Goal: Download file/media: Obtain a digital file from the website

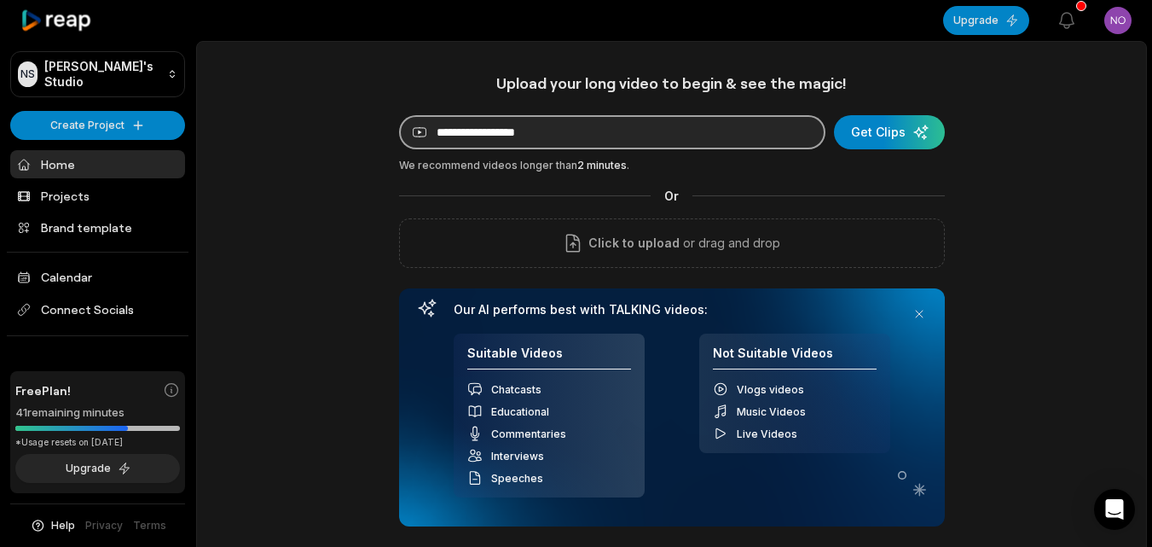
click at [484, 129] on input at bounding box center [612, 132] width 426 height 34
paste input "**********"
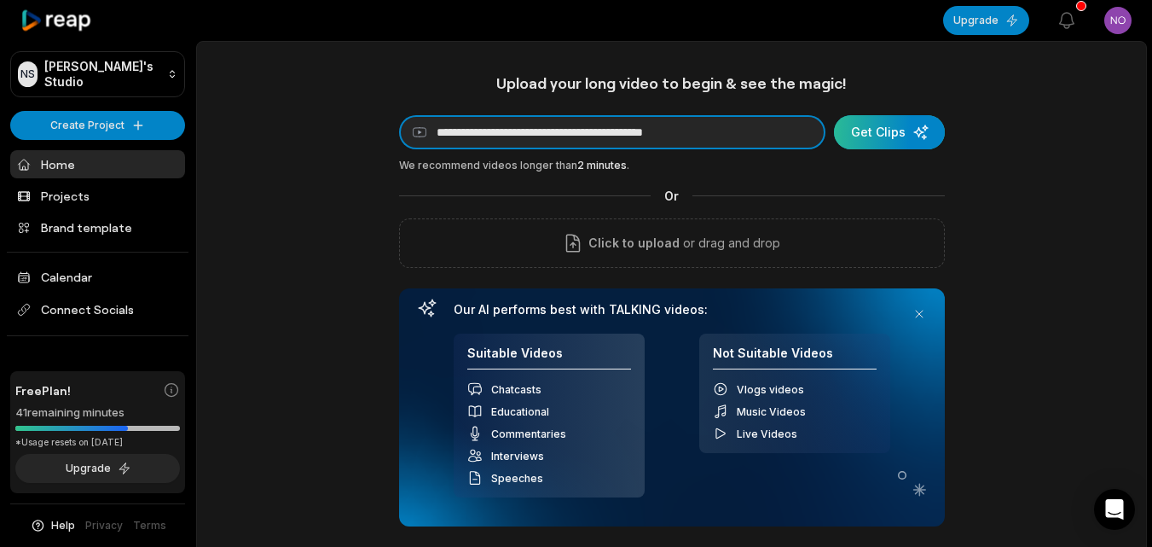
type input "**********"
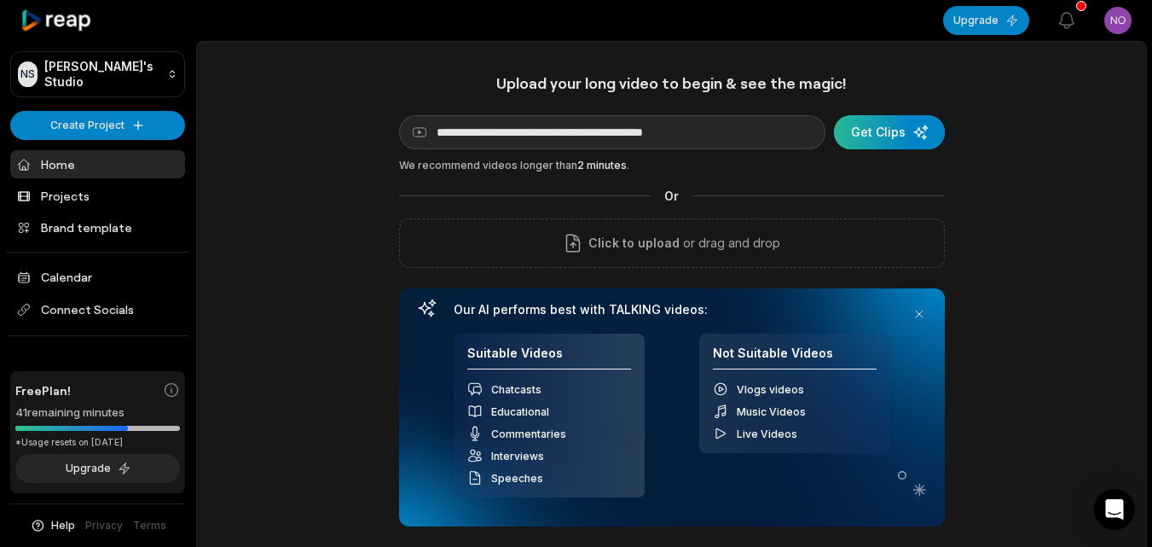
click at [887, 127] on div "submit" at bounding box center [889, 132] width 111 height 34
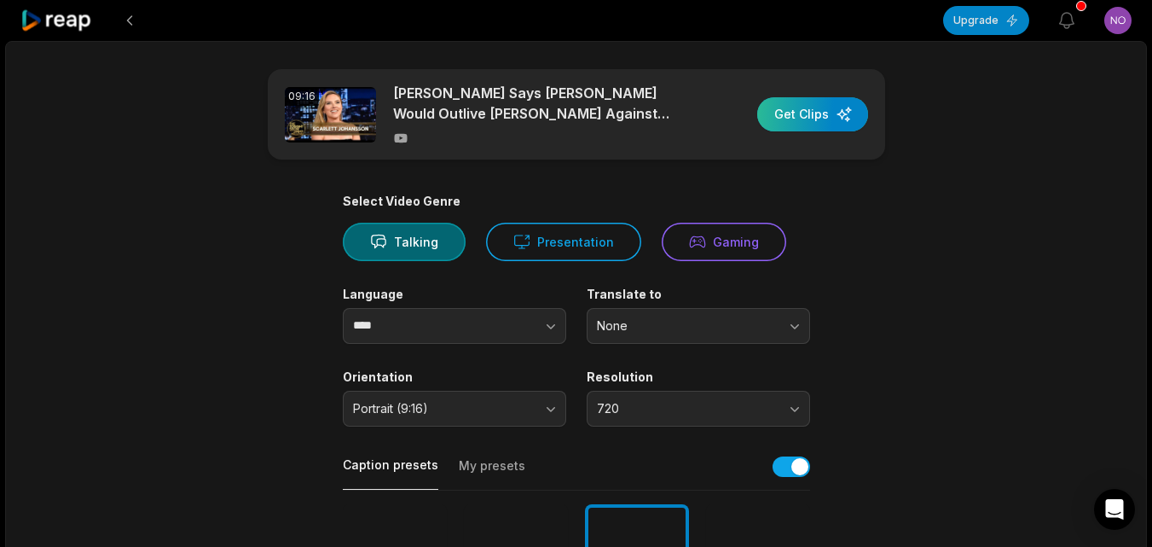
click at [799, 103] on div "button" at bounding box center [812, 114] width 111 height 34
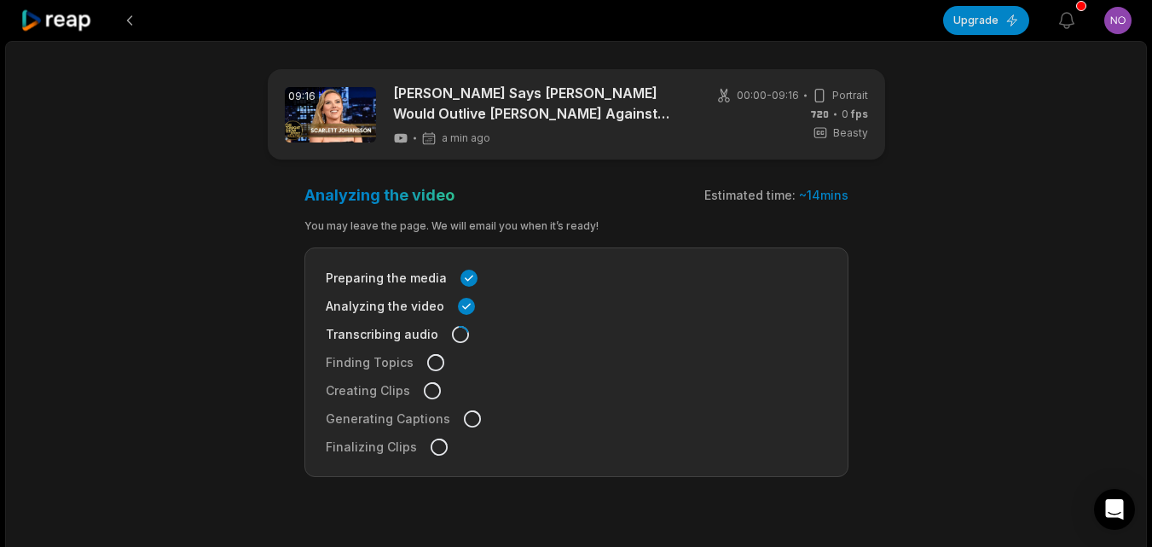
click at [1042, 206] on div "09:16 [PERSON_NAME] Says [PERSON_NAME] Would Outlive [PERSON_NAME] Against Jura…" at bounding box center [576, 321] width 1142 height 560
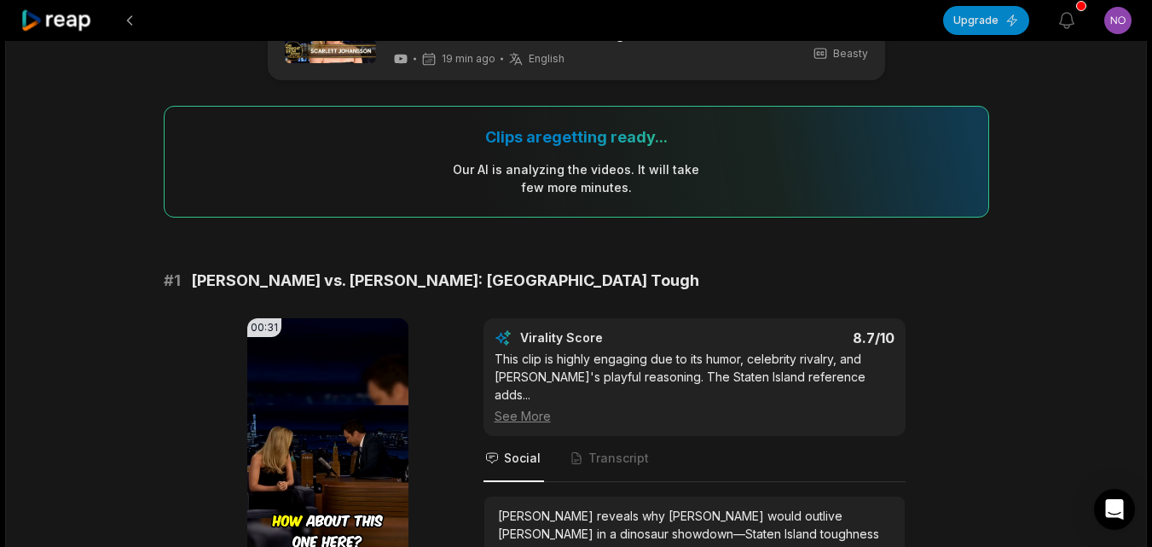
scroll to position [388, 0]
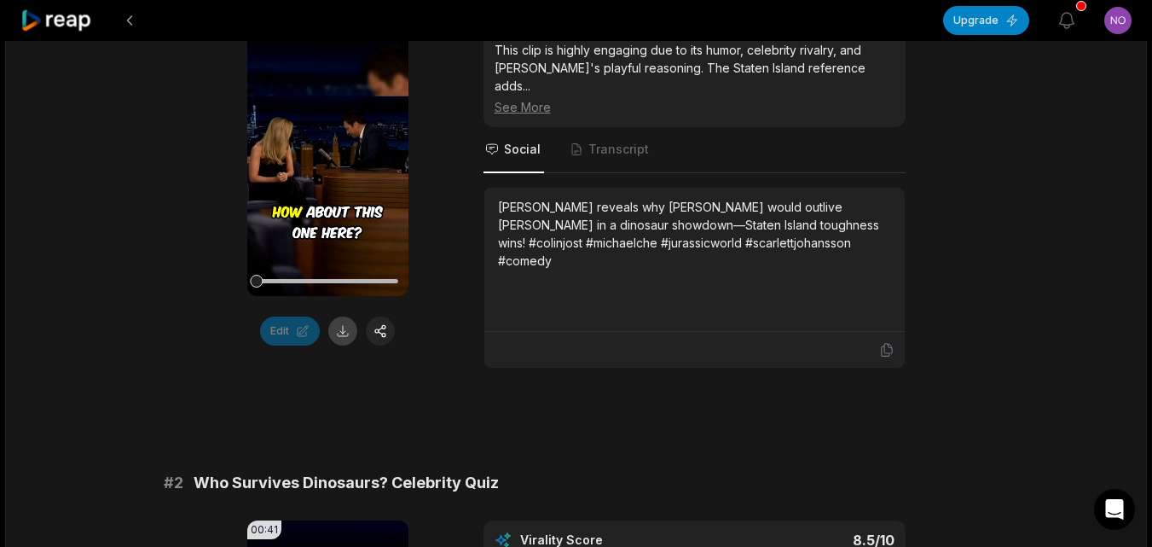
click at [342, 329] on button at bounding box center [342, 330] width 29 height 29
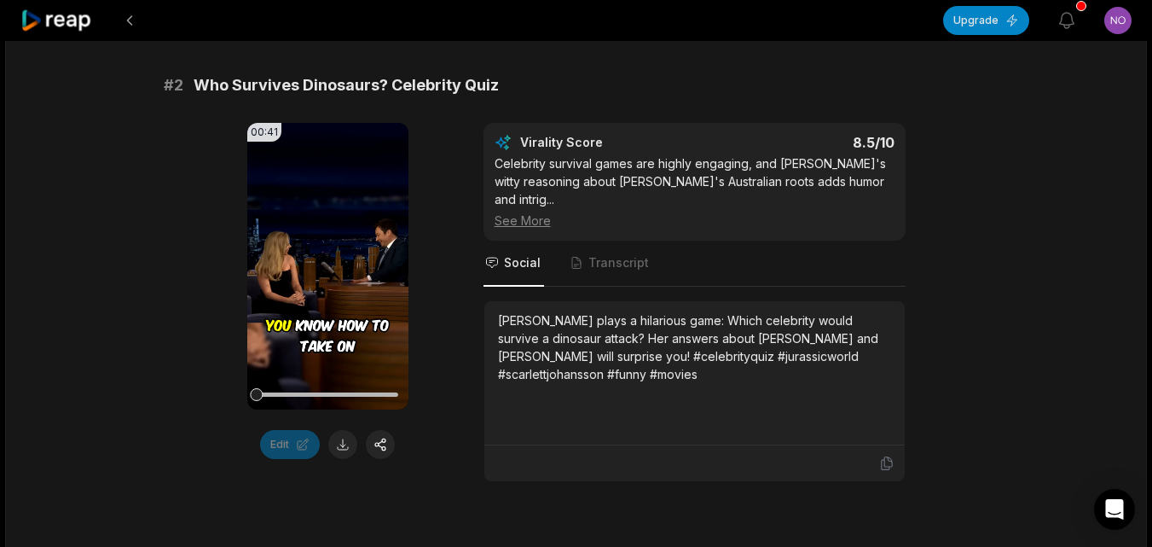
scroll to position [812, 0]
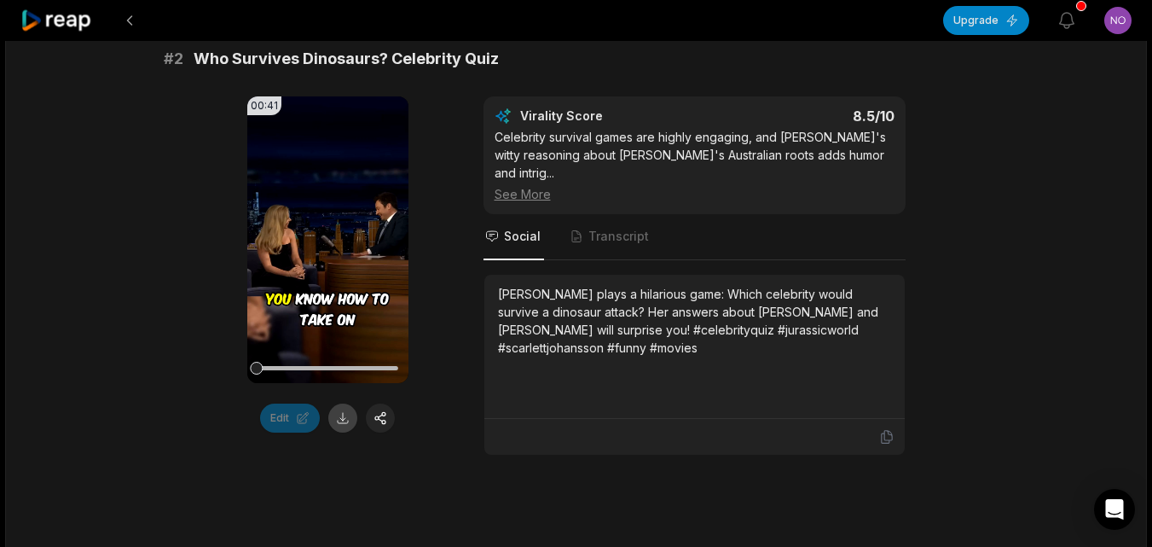
click at [342, 405] on button at bounding box center [342, 417] width 29 height 29
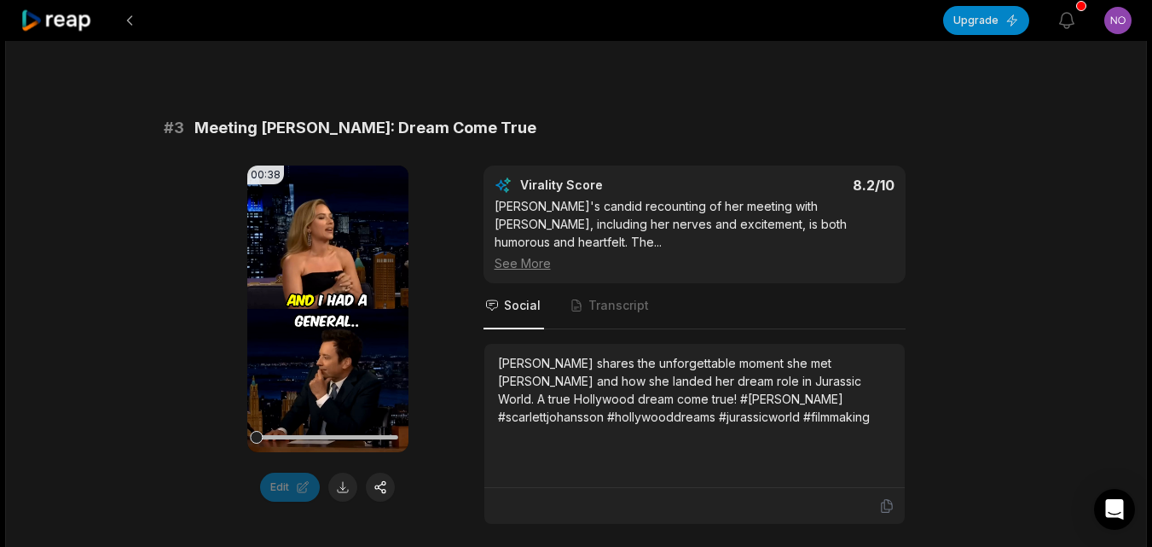
scroll to position [1271, 0]
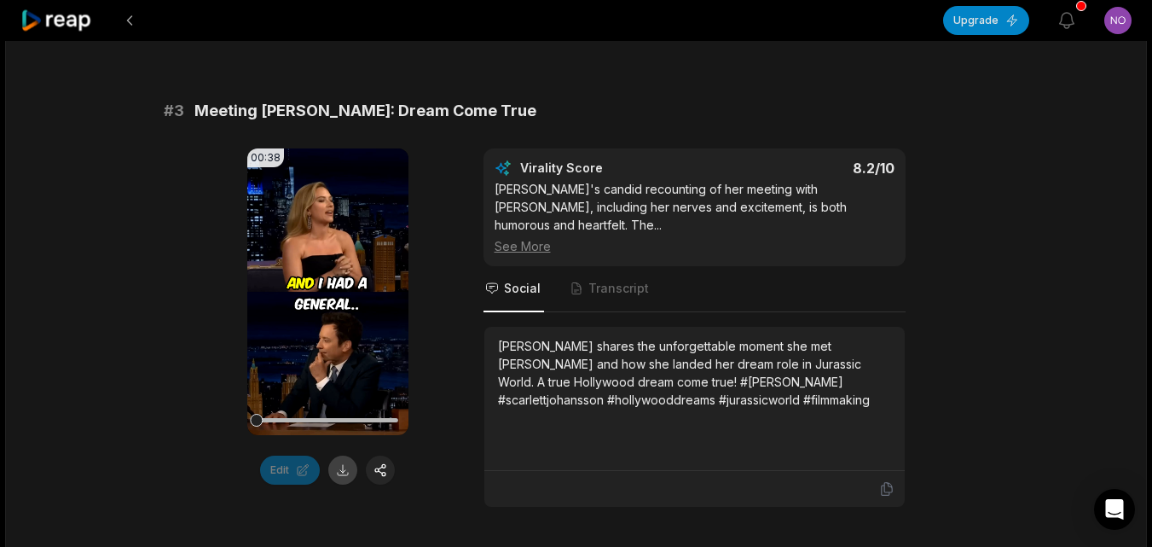
click at [351, 455] on button at bounding box center [342, 469] width 29 height 29
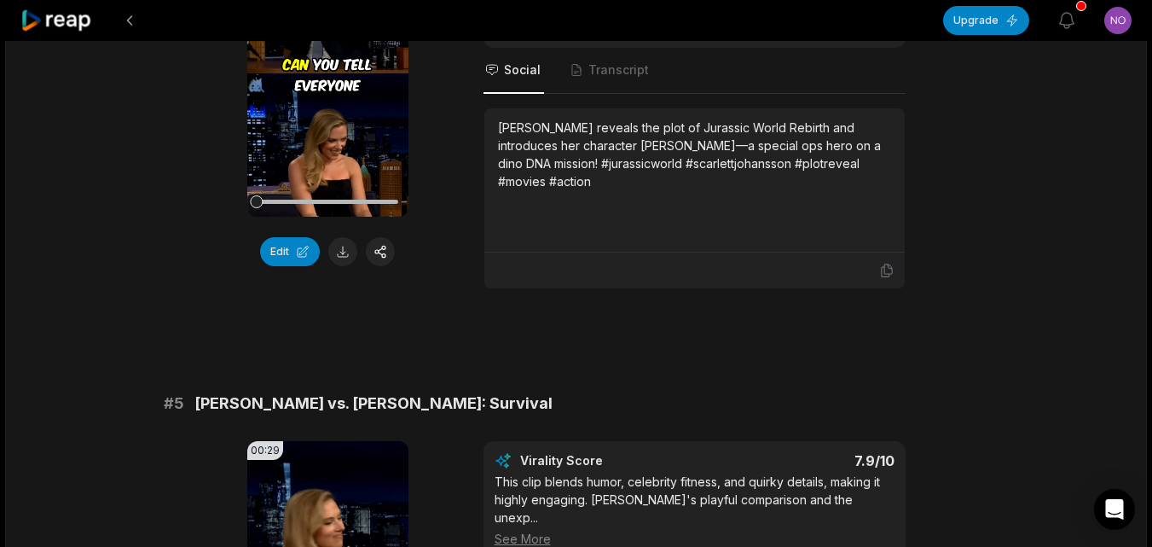
scroll to position [1726, 0]
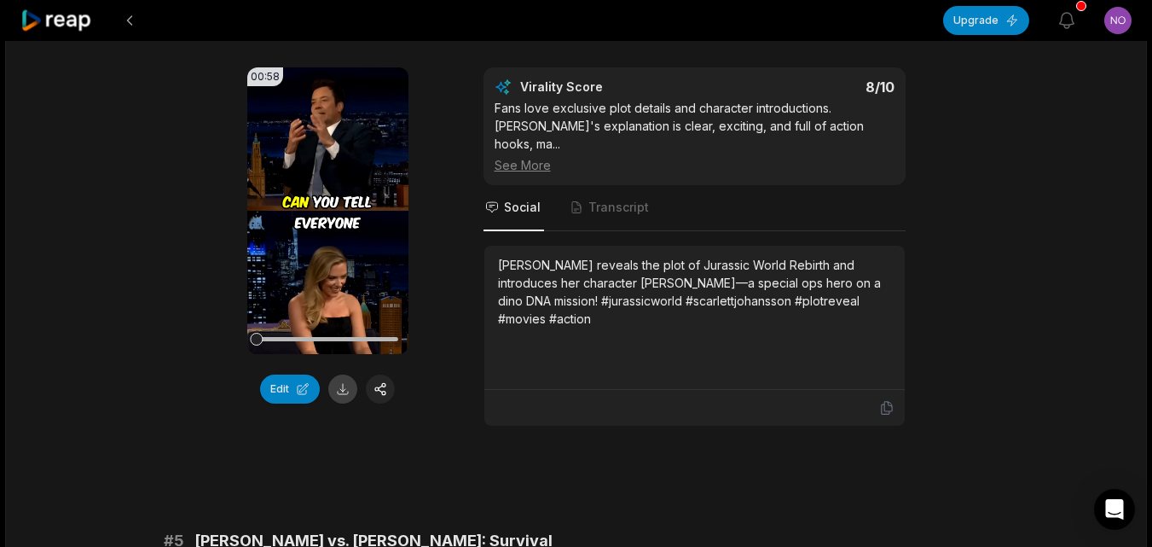
click at [345, 374] on button at bounding box center [342, 388] width 29 height 29
click at [134, 18] on button at bounding box center [129, 20] width 31 height 31
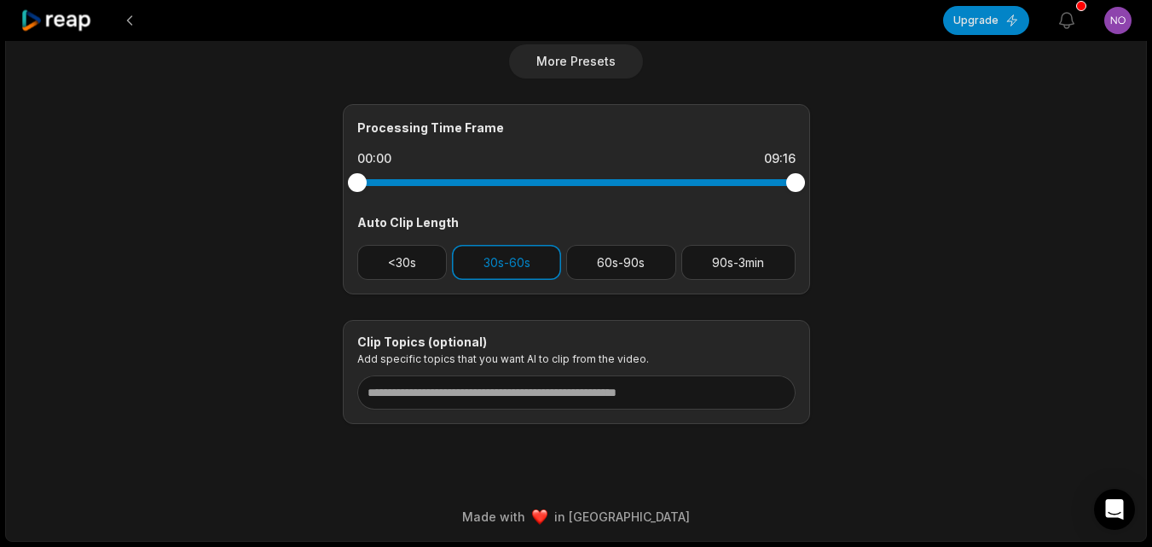
click at [134, 18] on button at bounding box center [129, 20] width 31 height 31
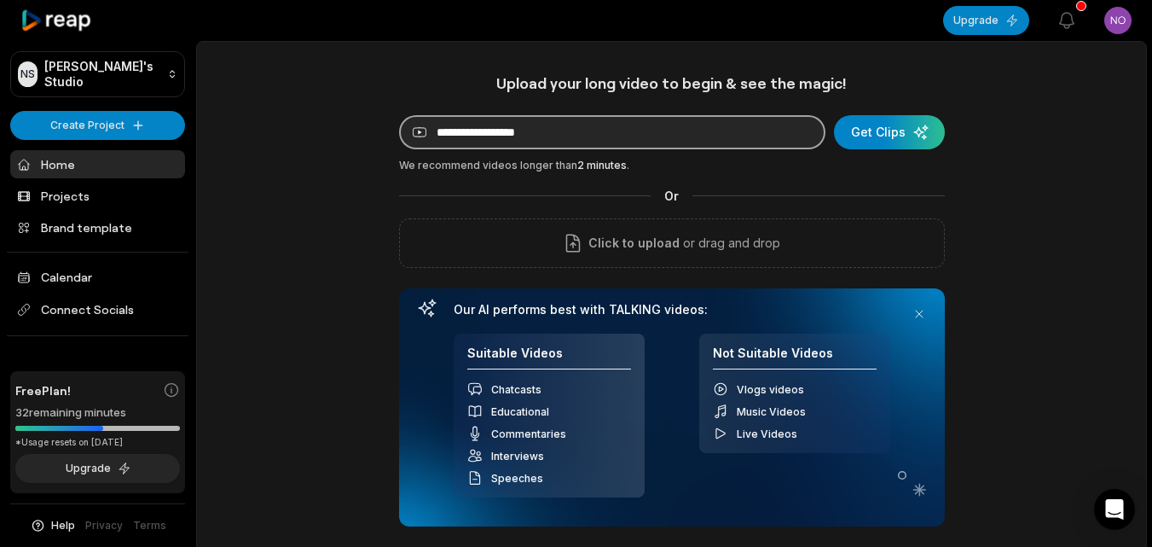
click at [536, 133] on input at bounding box center [612, 132] width 426 height 34
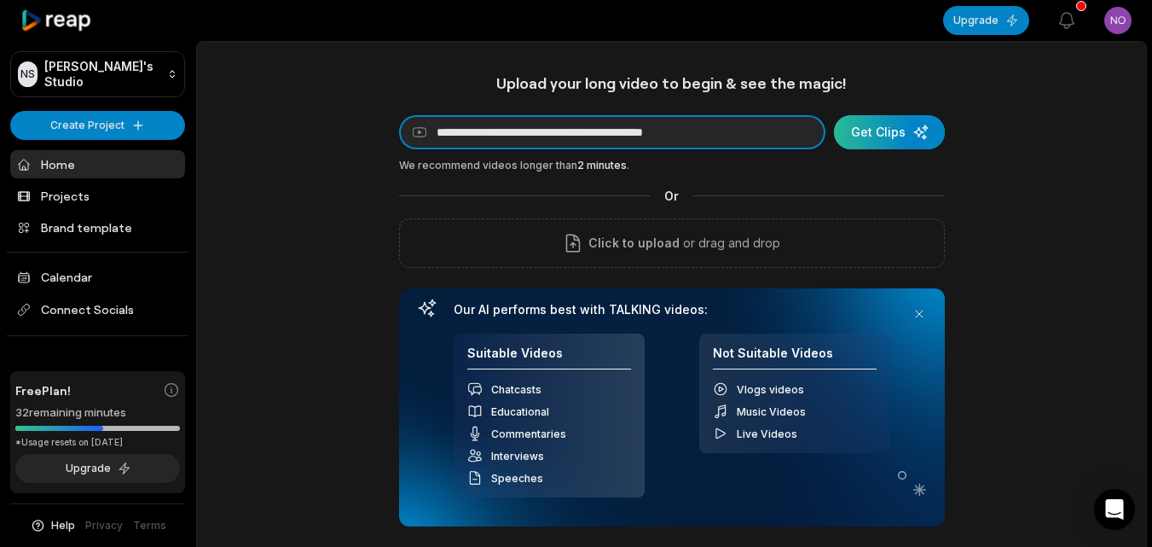
type input "**********"
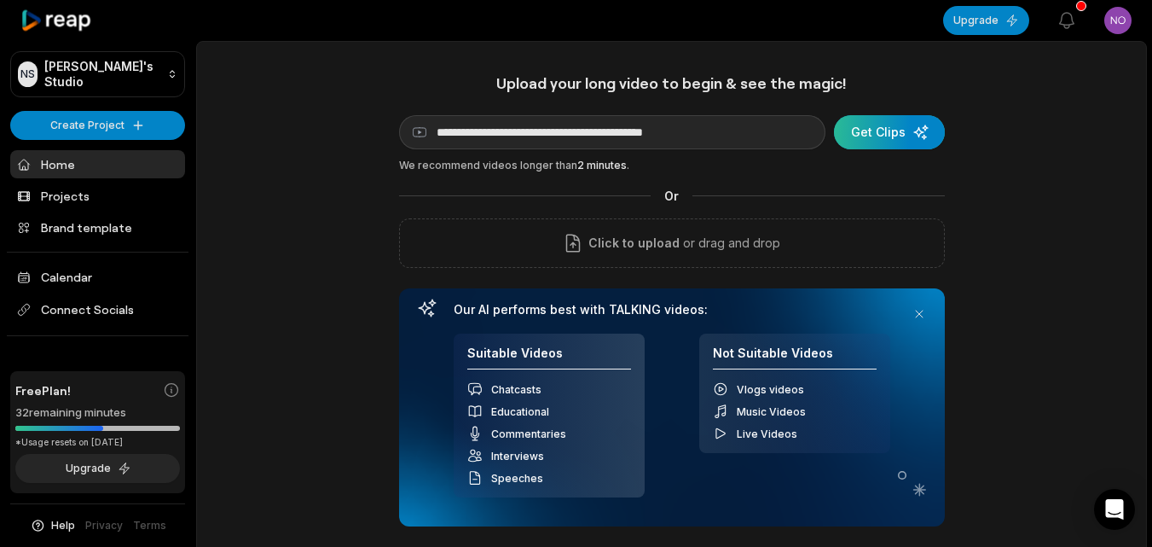
click at [924, 129] on div "submit" at bounding box center [889, 132] width 111 height 34
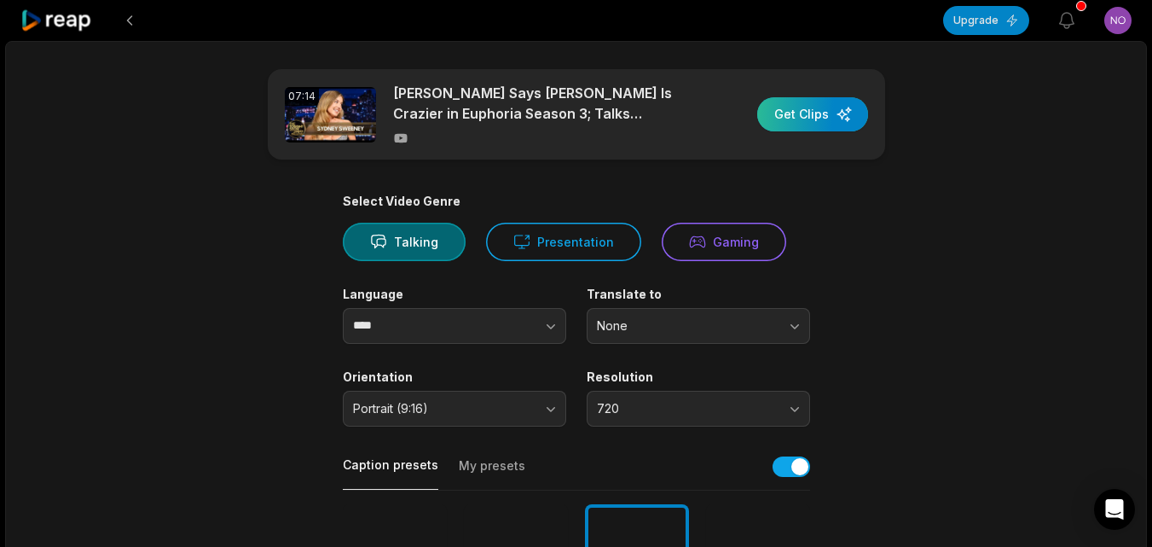
click at [801, 119] on div "button" at bounding box center [812, 114] width 111 height 34
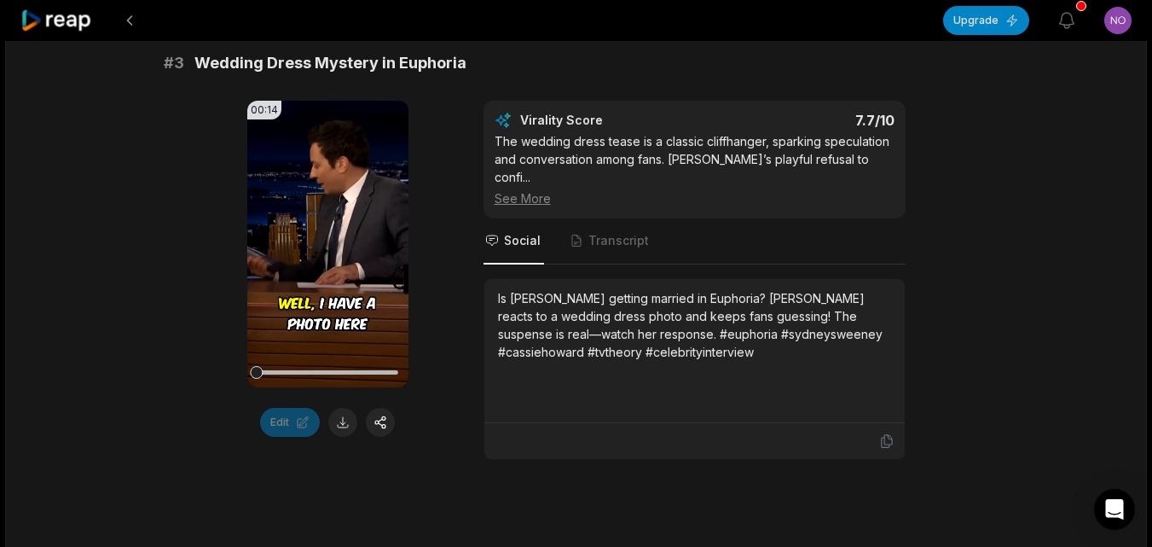
scroll to position [972, 0]
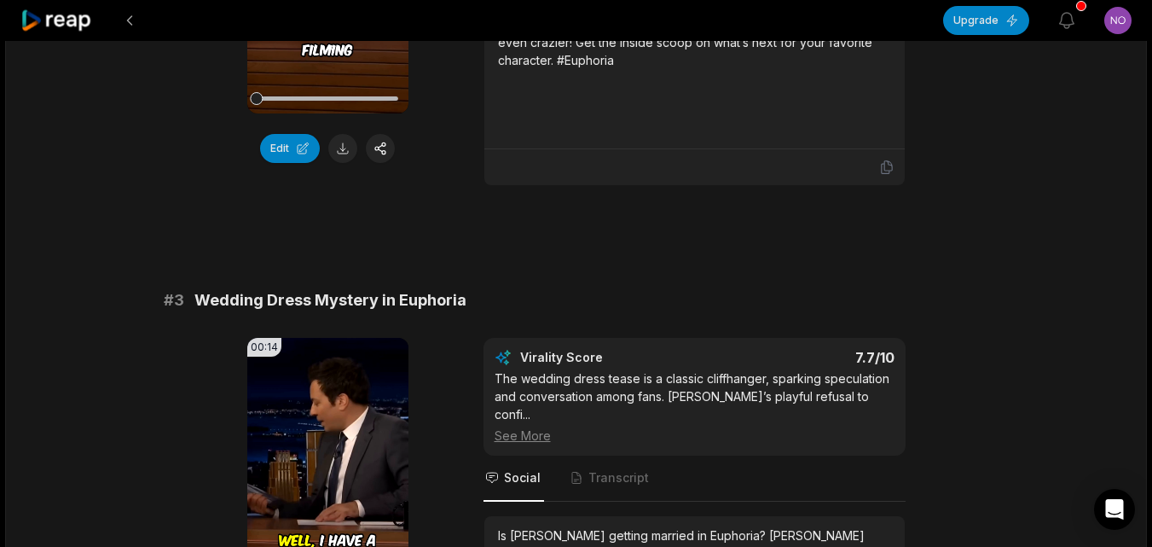
scroll to position [807, 0]
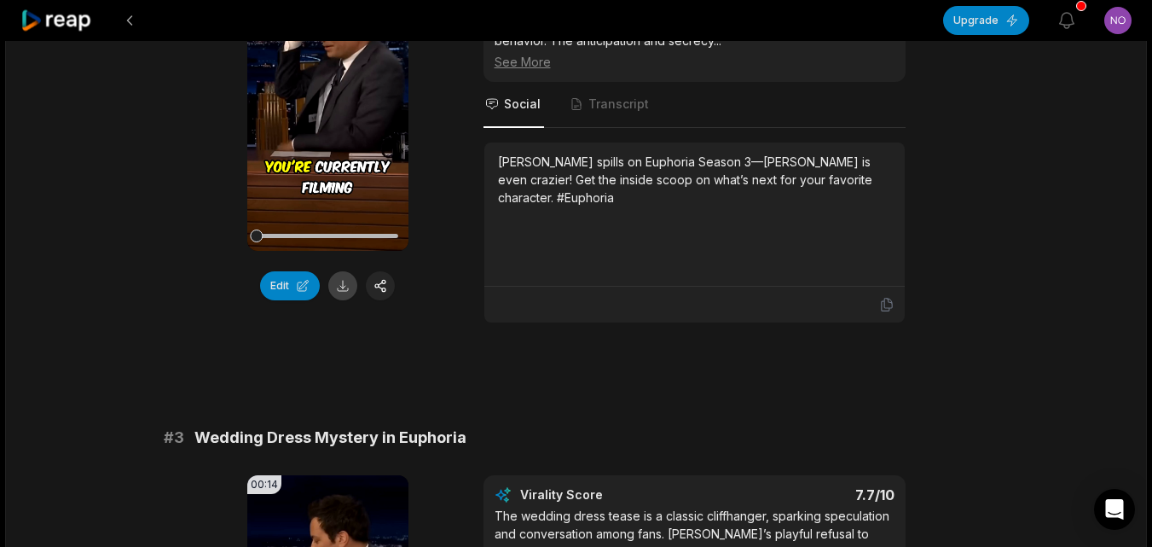
click at [340, 275] on button at bounding box center [342, 285] width 29 height 29
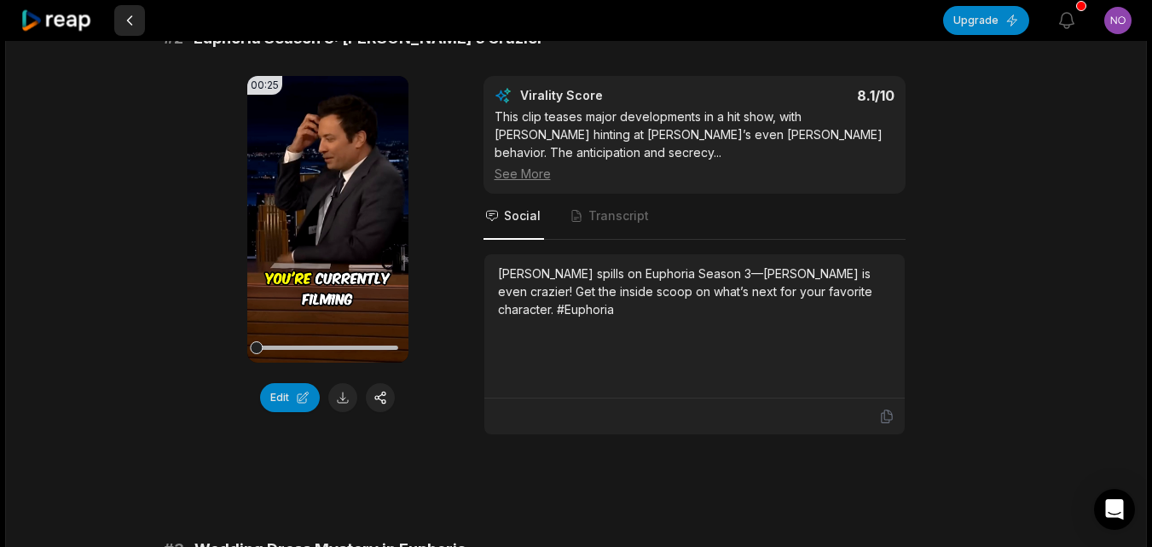
click at [124, 15] on button at bounding box center [129, 20] width 31 height 31
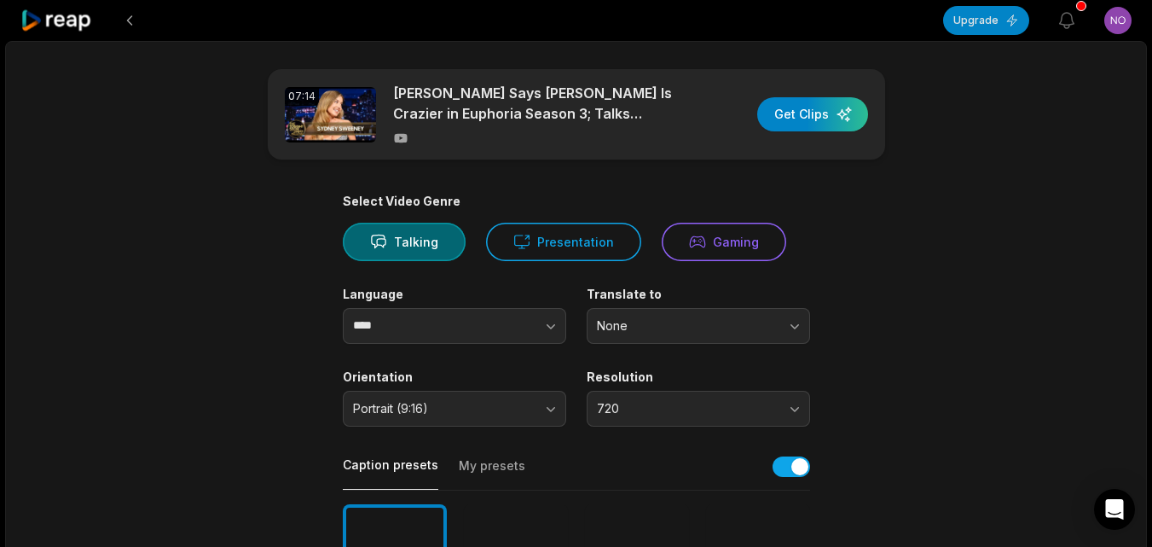
click at [124, 15] on button at bounding box center [129, 20] width 31 height 31
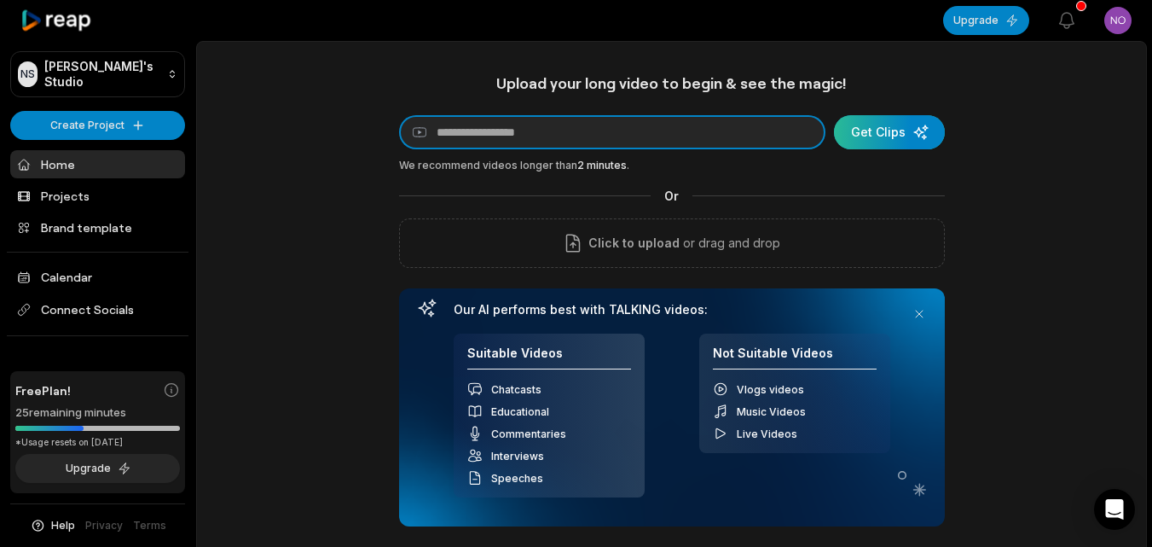
click at [553, 136] on input at bounding box center [612, 132] width 426 height 34
paste input "**********"
type input "**********"
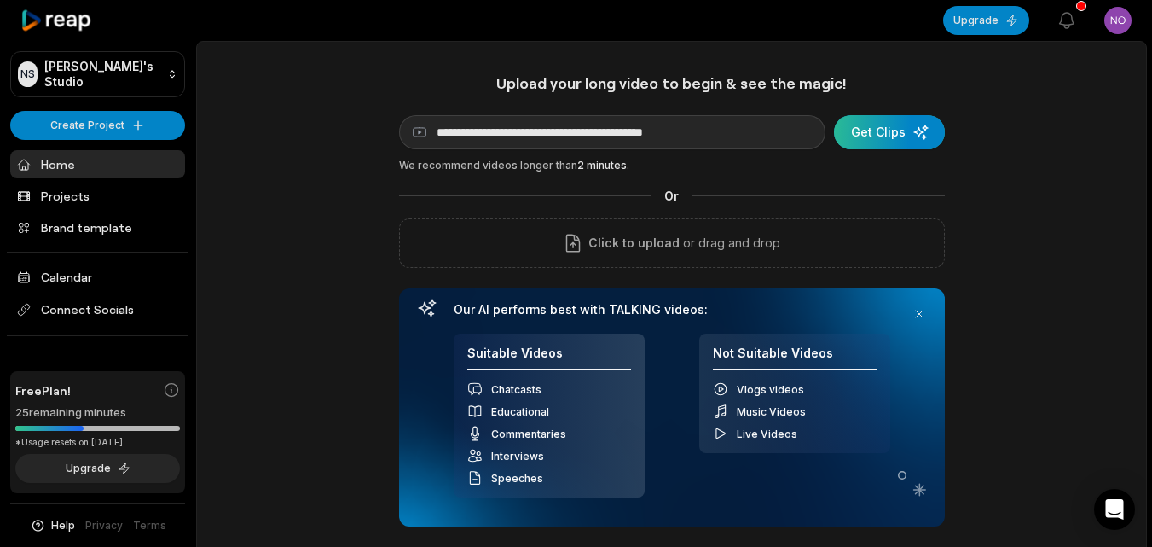
click at [919, 129] on div "submit" at bounding box center [889, 132] width 111 height 34
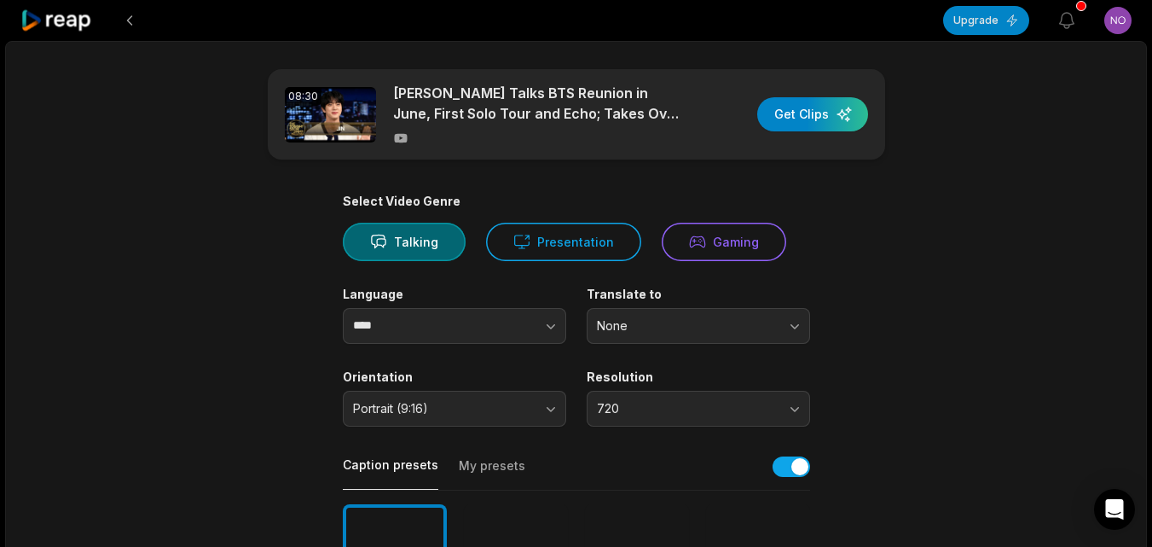
scroll to position [2, 0]
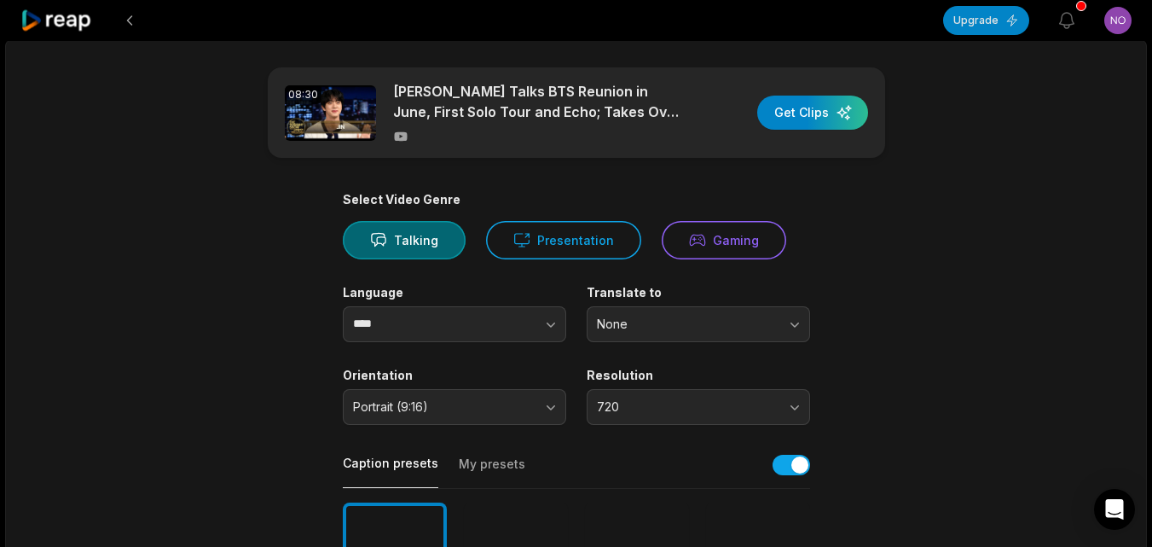
click at [794, 117] on div "button" at bounding box center [812, 113] width 111 height 34
